Goal: Navigation & Orientation: Find specific page/section

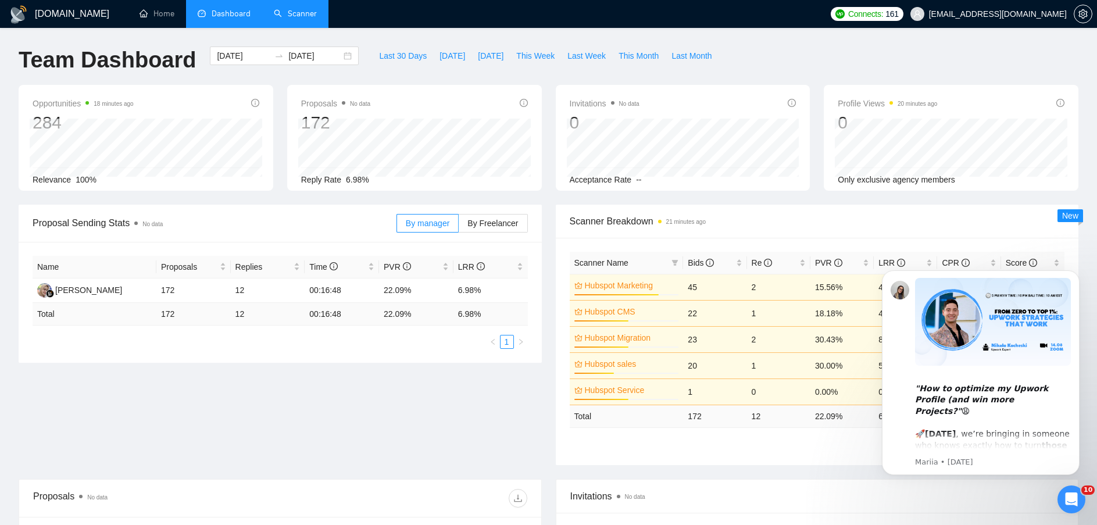
click at [306, 16] on link "Scanner" at bounding box center [295, 14] width 43 height 10
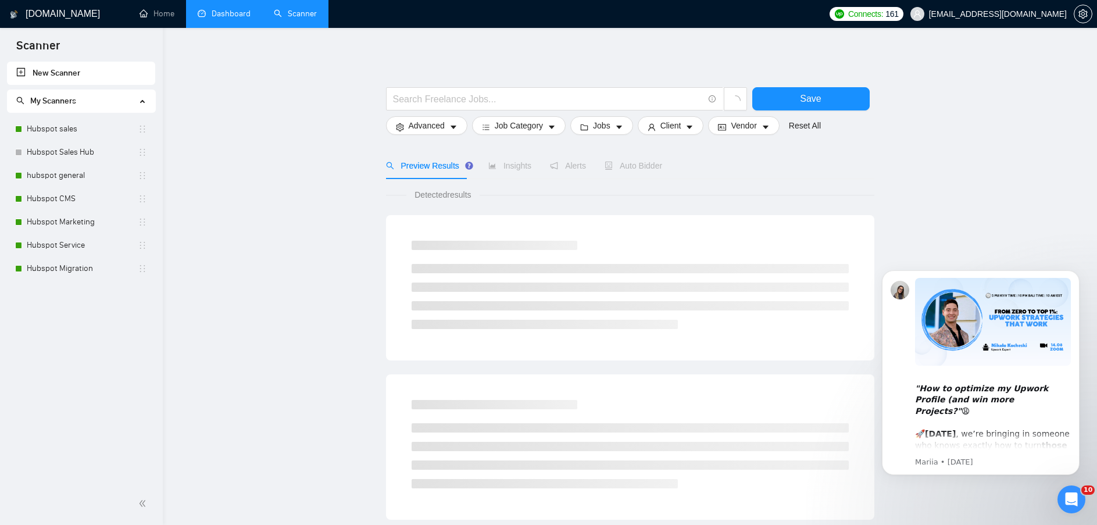
click at [227, 13] on link "Dashboard" at bounding box center [224, 14] width 53 height 10
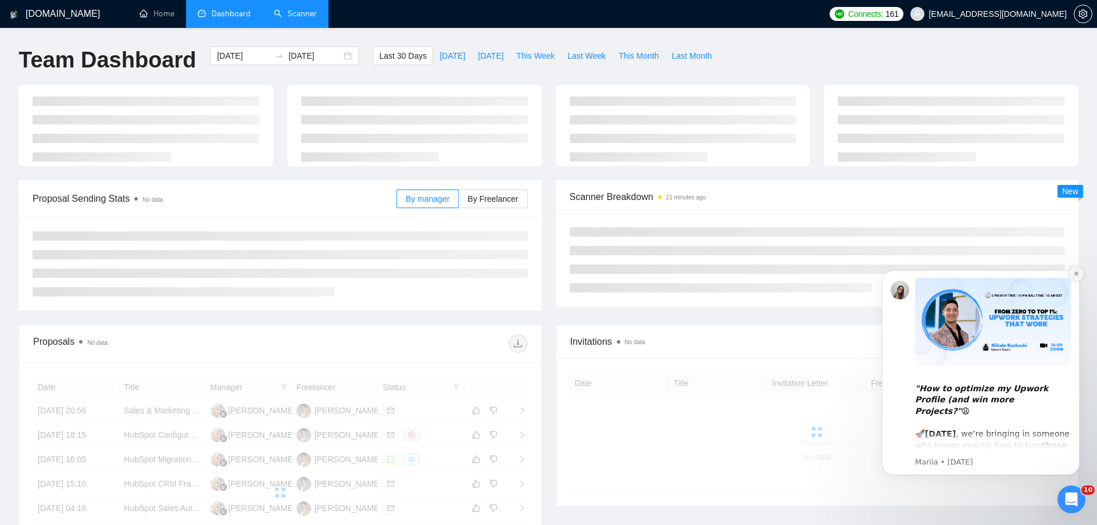
click at [1071, 274] on button "Dismiss notification" at bounding box center [1075, 273] width 15 height 15
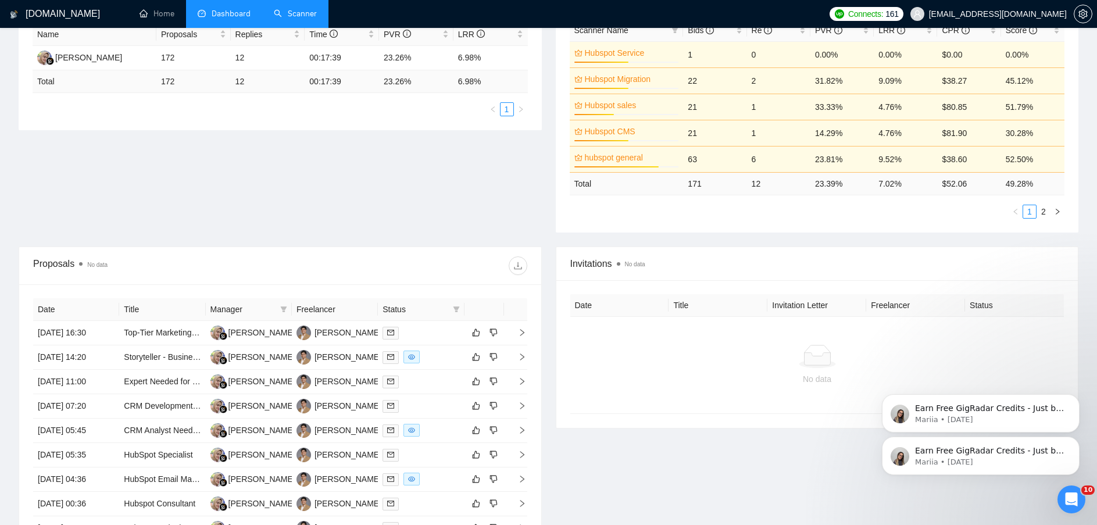
scroll to position [349, 0]
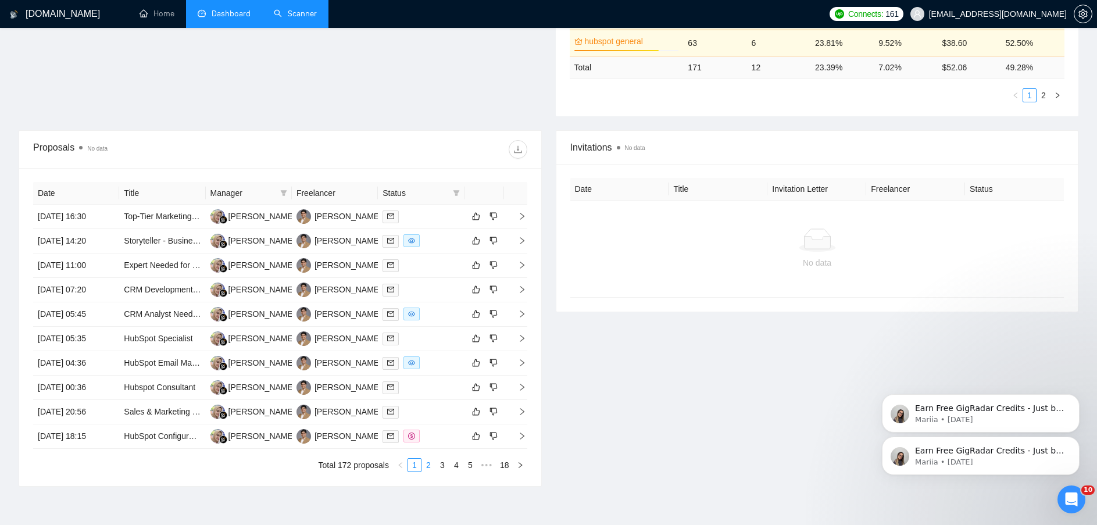
click at [431, 462] on link "2" at bounding box center [428, 465] width 13 height 13
click at [412, 462] on link "1" at bounding box center [414, 465] width 13 height 13
